Goal: Find specific page/section: Find specific page/section

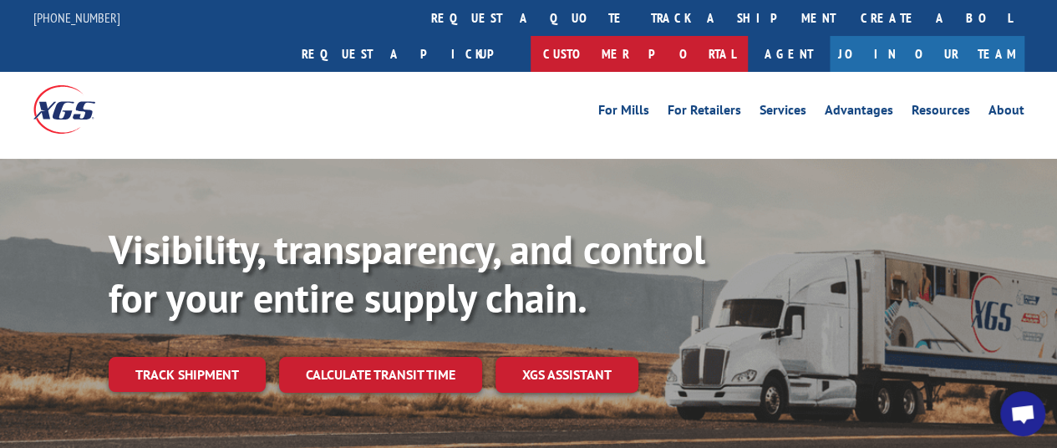
click at [748, 36] on link "Customer Portal" at bounding box center [638, 54] width 217 height 36
